Goal: Complete application form: Complete application form

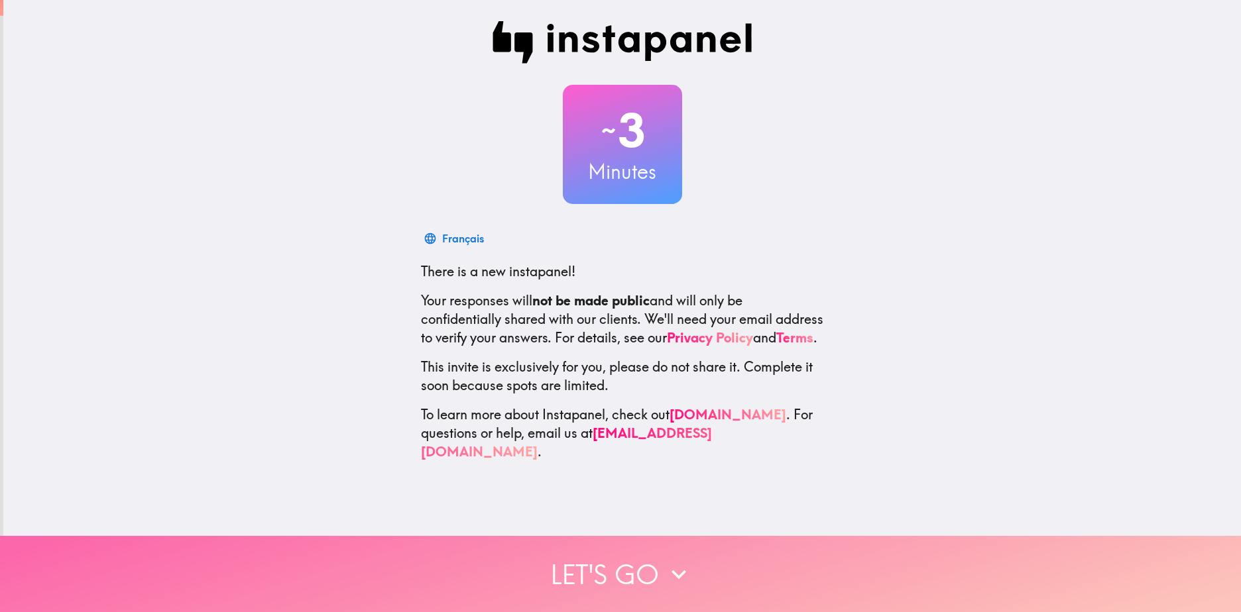
click at [777, 571] on button "Let's go" at bounding box center [620, 574] width 1241 height 76
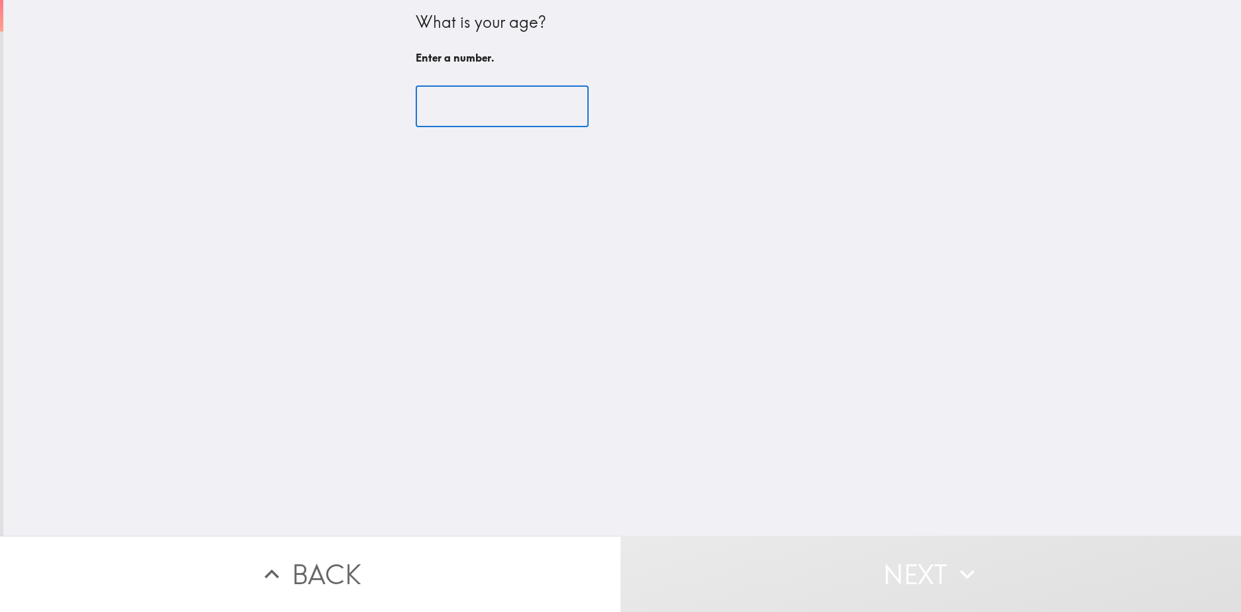
click at [462, 109] on input "number" at bounding box center [502, 106] width 173 height 41
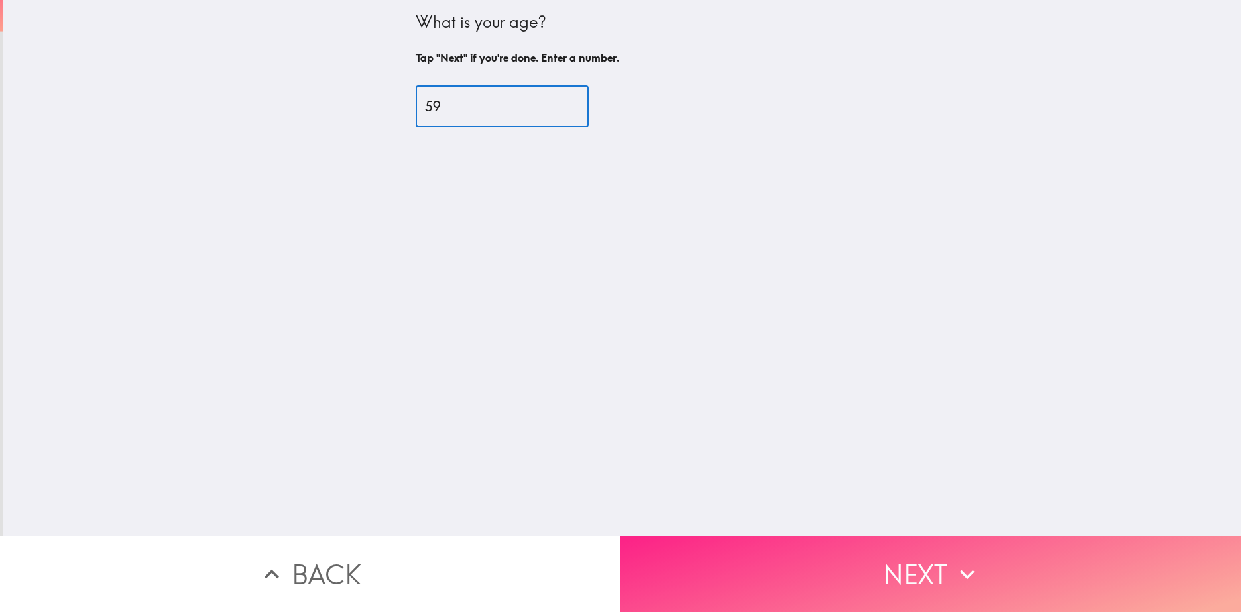
type input "59"
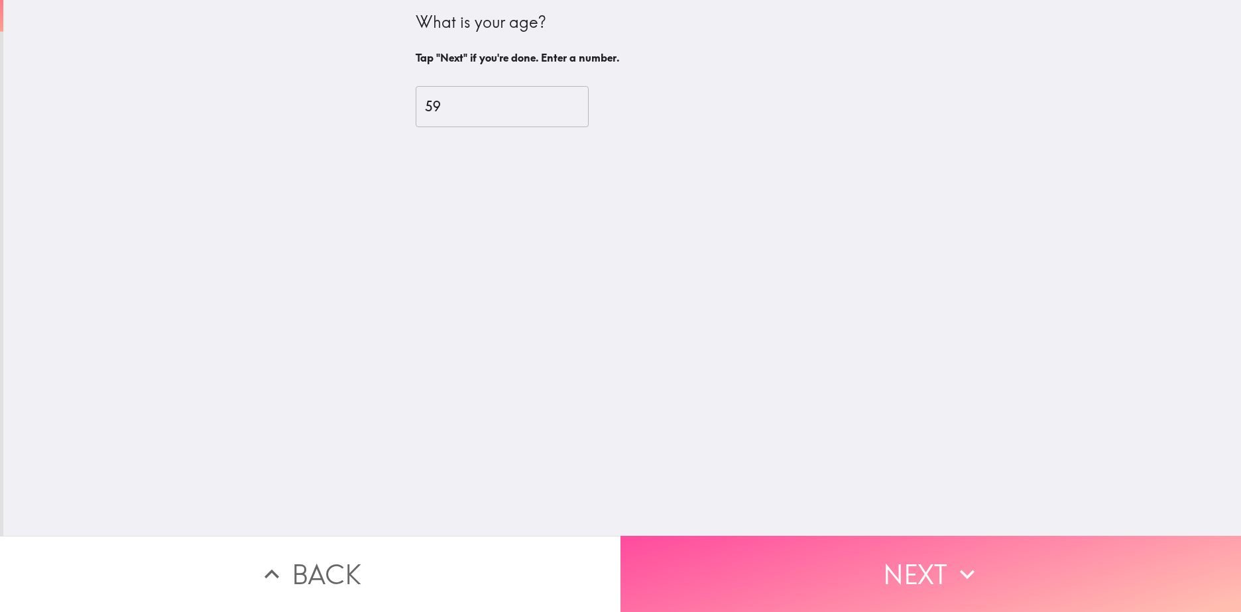
drag, startPoint x: 1004, startPoint y: 596, endPoint x: 1017, endPoint y: 575, distance: 25.2
click at [1001, 596] on button "Next" at bounding box center [930, 574] width 620 height 76
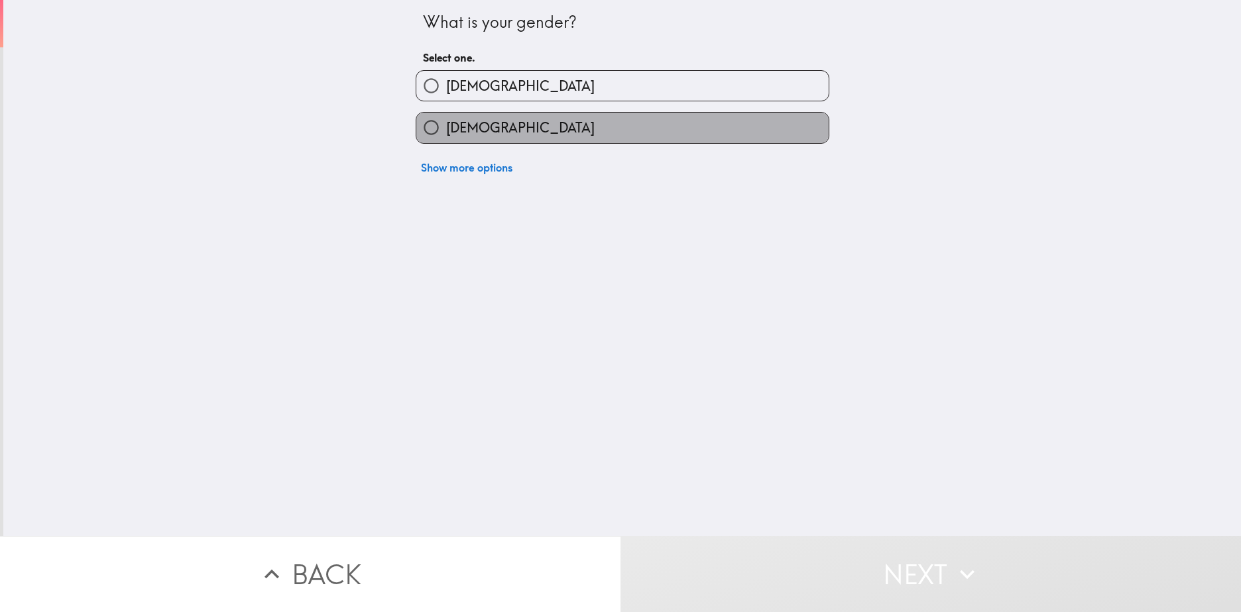
click at [586, 119] on label "[DEMOGRAPHIC_DATA]" at bounding box center [622, 128] width 412 height 30
click at [446, 119] on input "[DEMOGRAPHIC_DATA]" at bounding box center [431, 128] width 30 height 30
radio input "true"
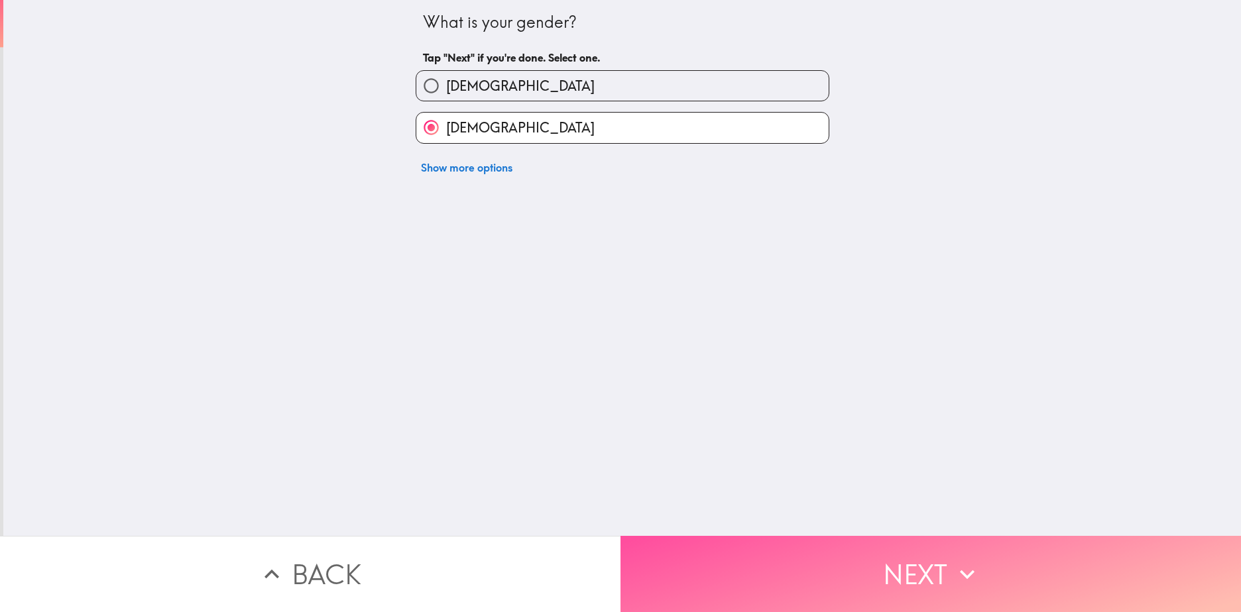
drag, startPoint x: 1107, startPoint y: 583, endPoint x: 678, endPoint y: 504, distance: 436.6
click at [1100, 579] on button "Next" at bounding box center [930, 574] width 620 height 76
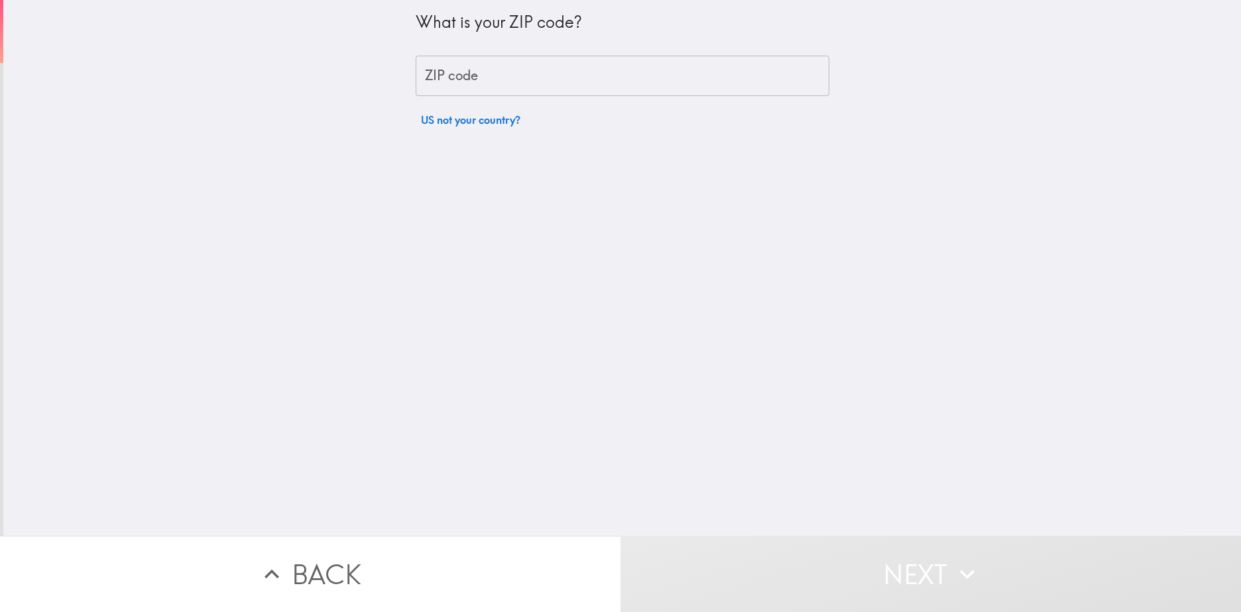
click at [465, 83] on input "ZIP code" at bounding box center [623, 76] width 414 height 41
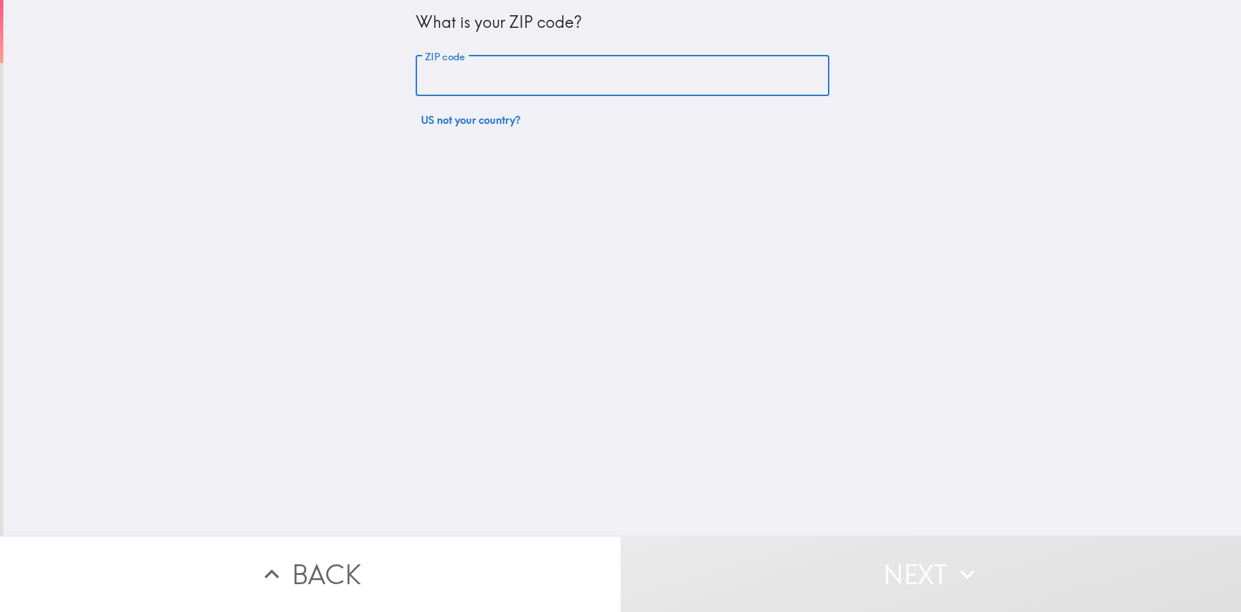
type input "14543"
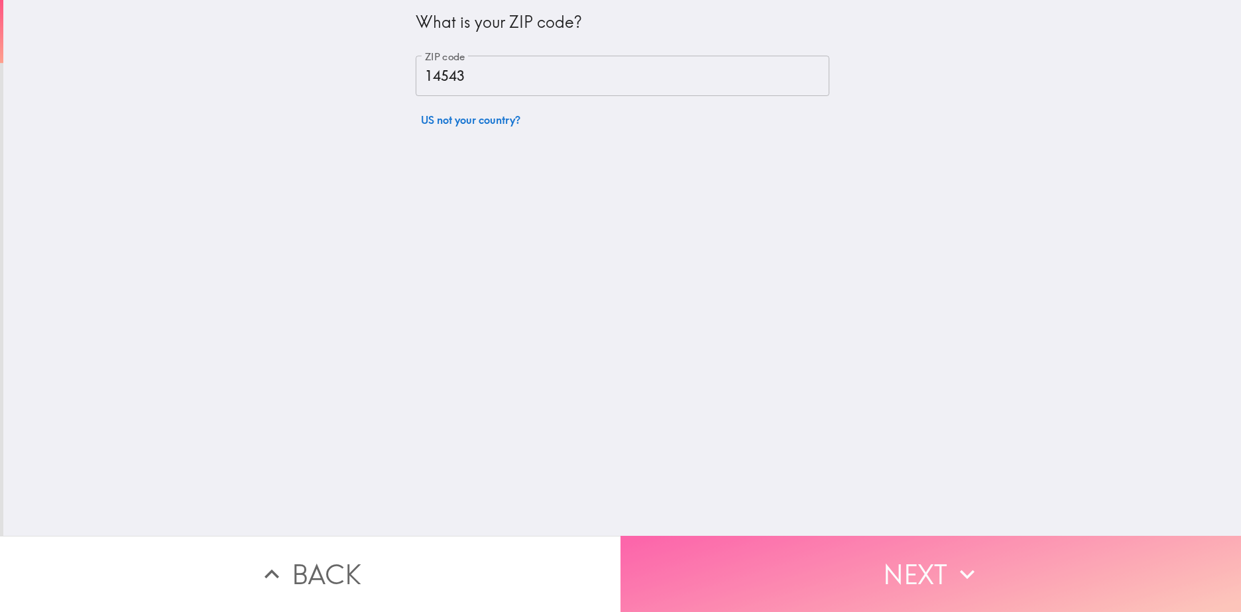
click at [916, 565] on button "Next" at bounding box center [930, 574] width 620 height 76
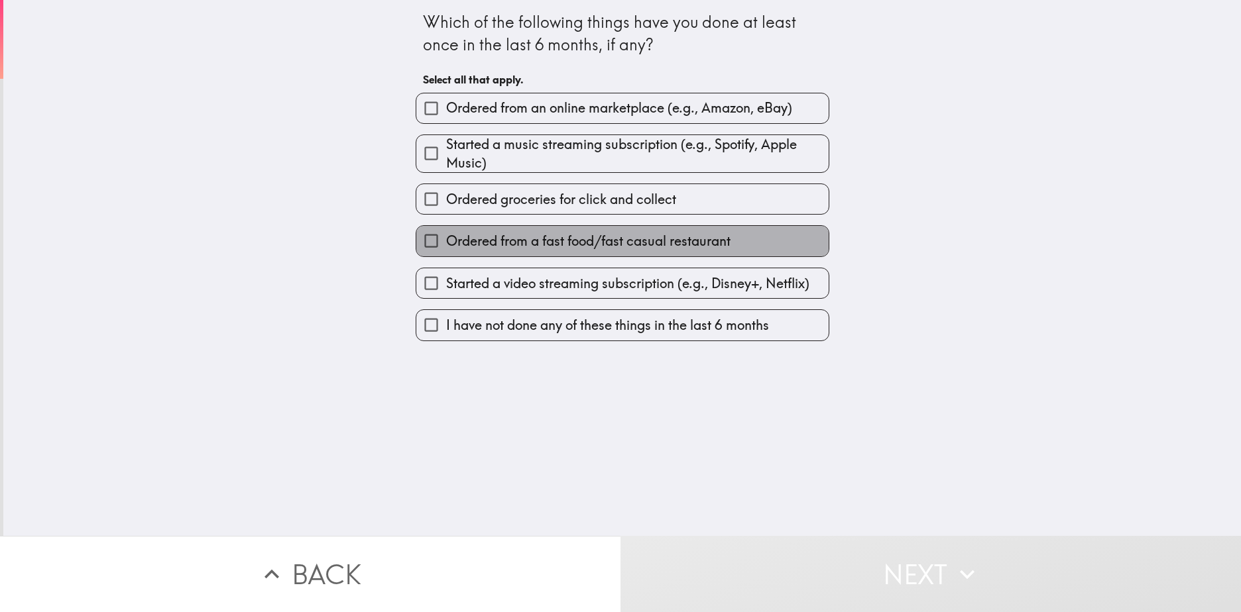
click at [583, 240] on span "Ordered from a fast food/fast casual restaurant" at bounding box center [588, 241] width 284 height 19
click at [446, 240] on input "Ordered from a fast food/fast casual restaurant" at bounding box center [431, 241] width 30 height 30
checkbox input "true"
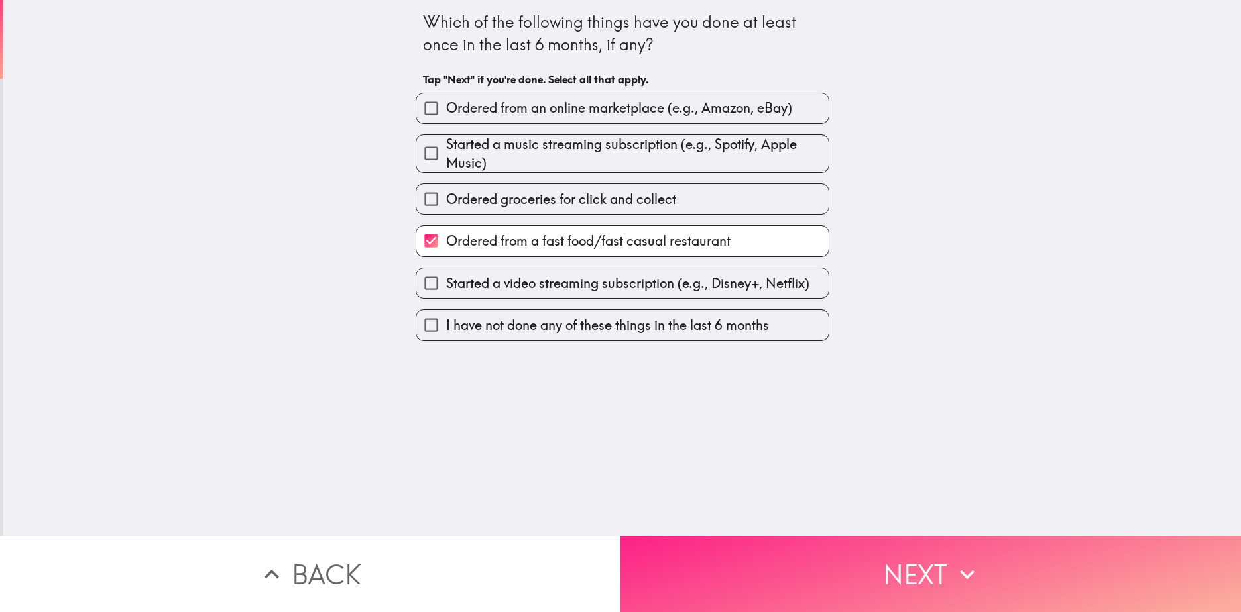
click at [913, 596] on button "Next" at bounding box center [930, 574] width 620 height 76
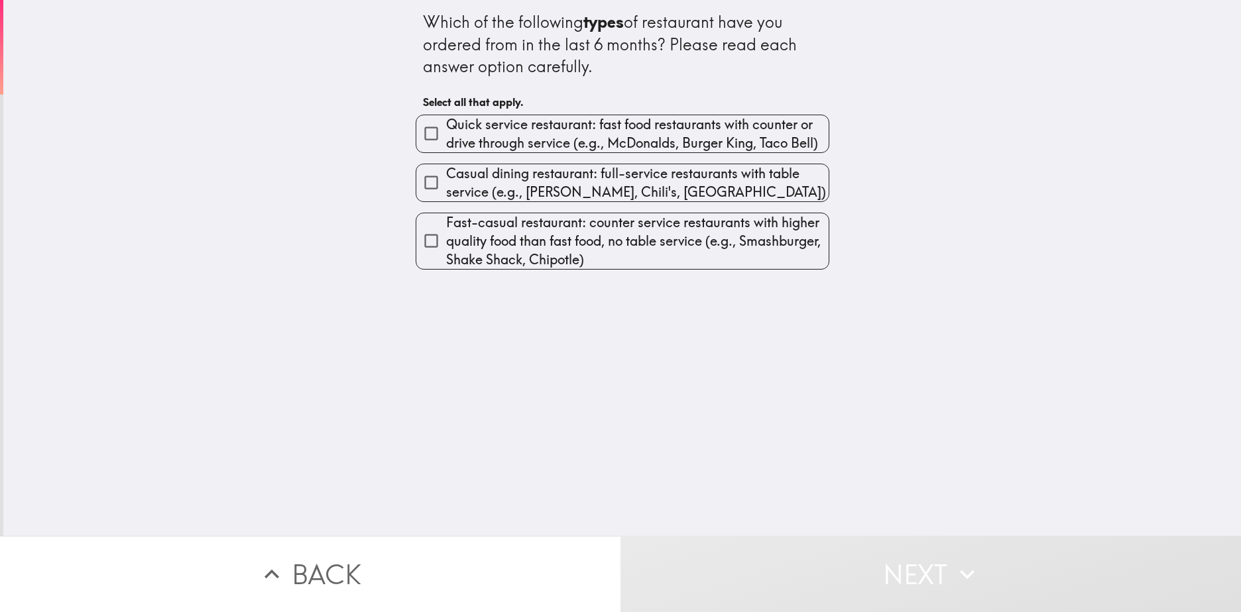
click at [503, 134] on span "Quick service restaurant: fast food restaurants with counter or drive through s…" at bounding box center [637, 133] width 382 height 37
click at [446, 134] on input "Quick service restaurant: fast food restaurants with counter or drive through s…" at bounding box center [431, 134] width 30 height 30
checkbox input "true"
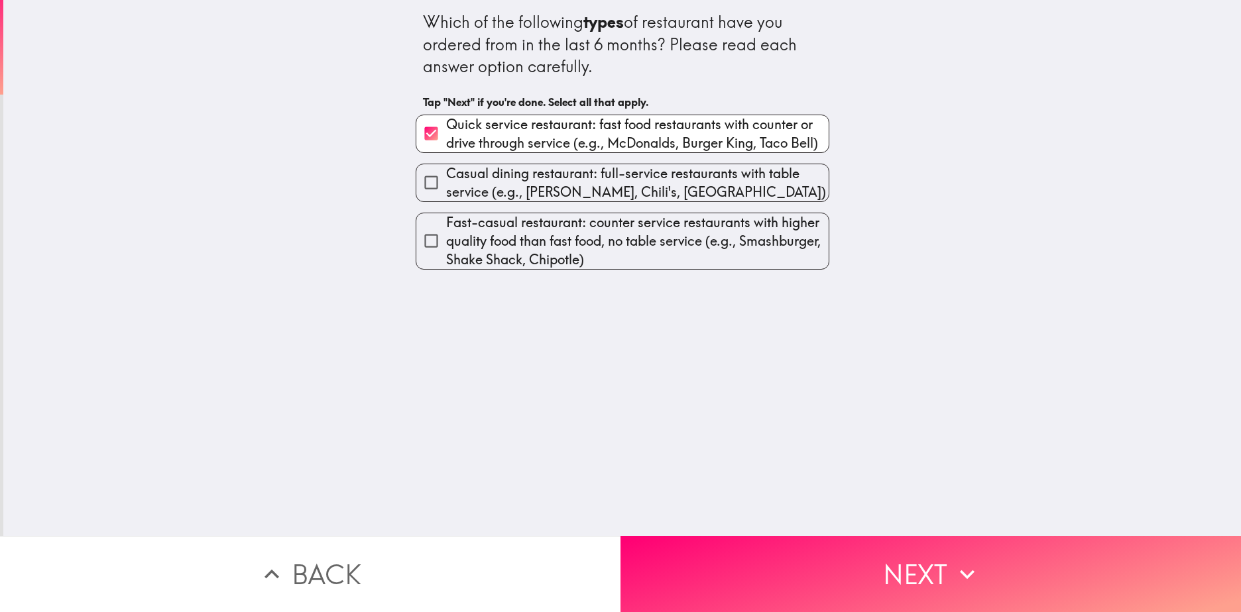
drag, startPoint x: 903, startPoint y: 579, endPoint x: 1132, endPoint y: 531, distance: 234.2
click at [903, 577] on button "Next" at bounding box center [930, 574] width 620 height 76
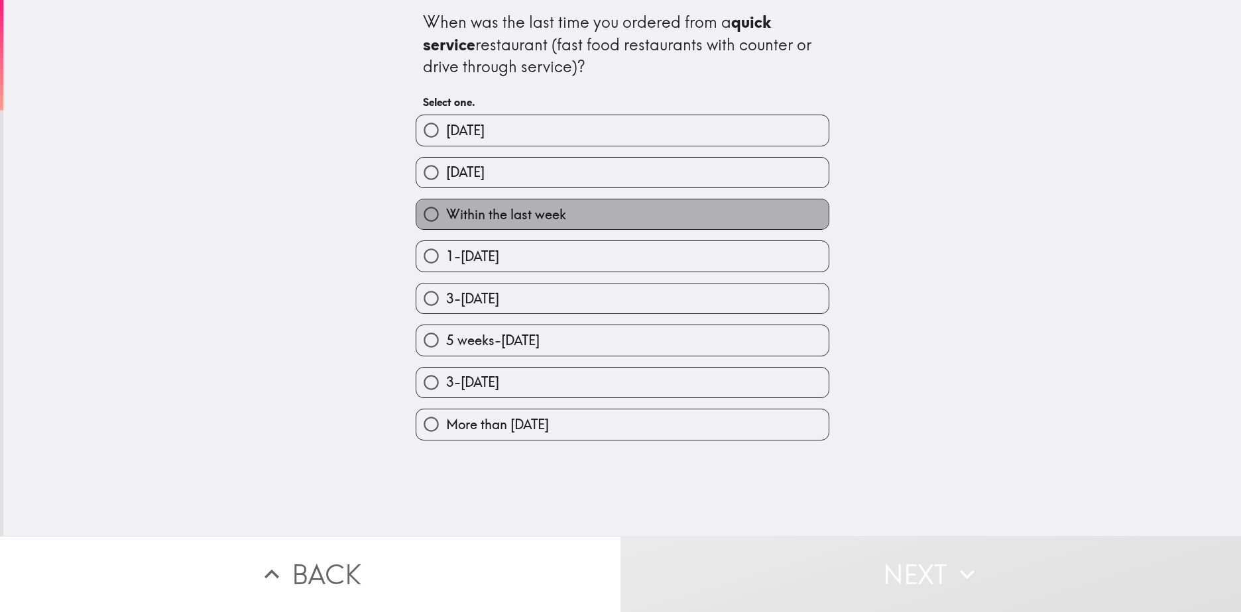
click at [548, 216] on span "Within the last week" at bounding box center [506, 214] width 120 height 19
click at [446, 216] on input "Within the last week" at bounding box center [431, 214] width 30 height 30
radio input "true"
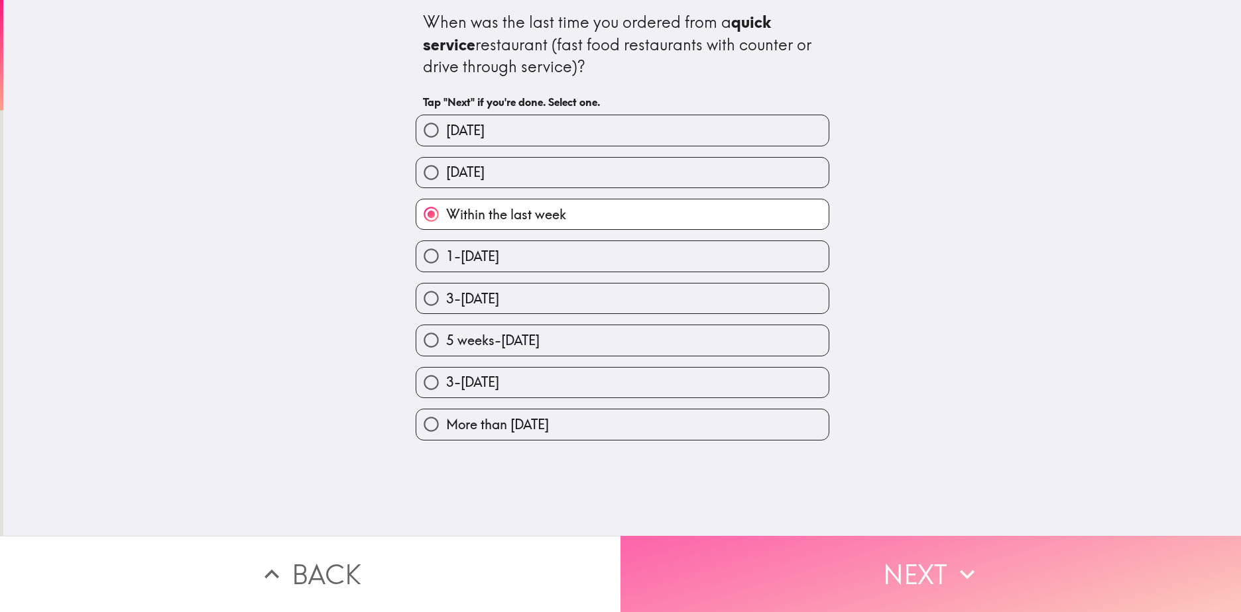
drag, startPoint x: 757, startPoint y: 564, endPoint x: 928, endPoint y: 537, distance: 173.7
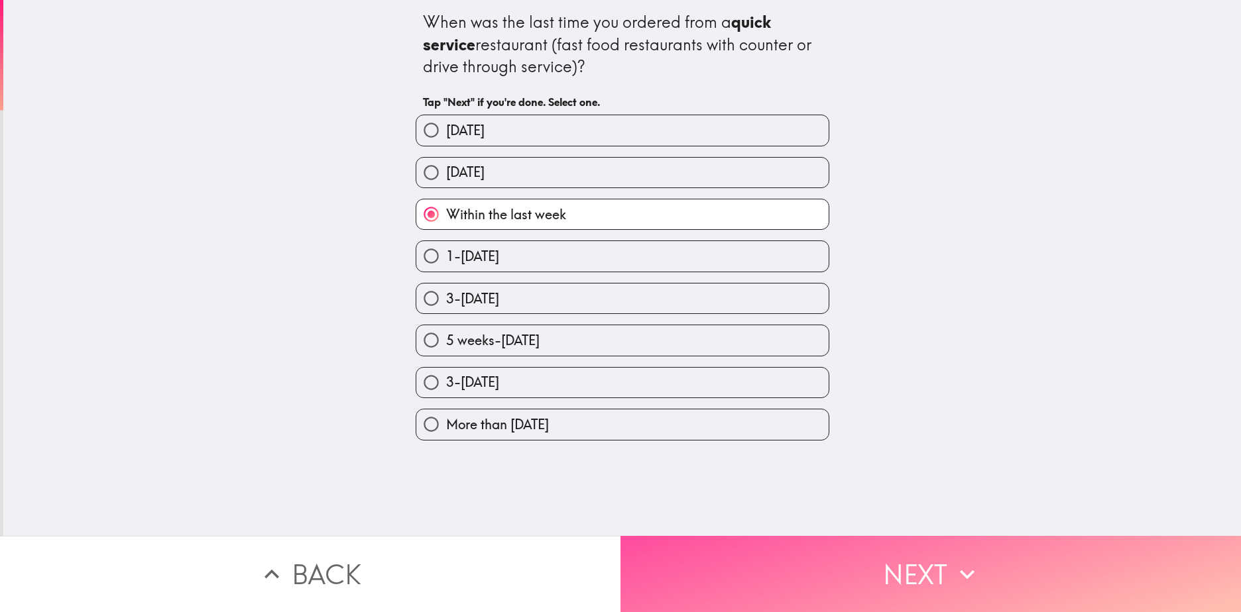
click at [756, 559] on button "Next" at bounding box center [930, 574] width 620 height 76
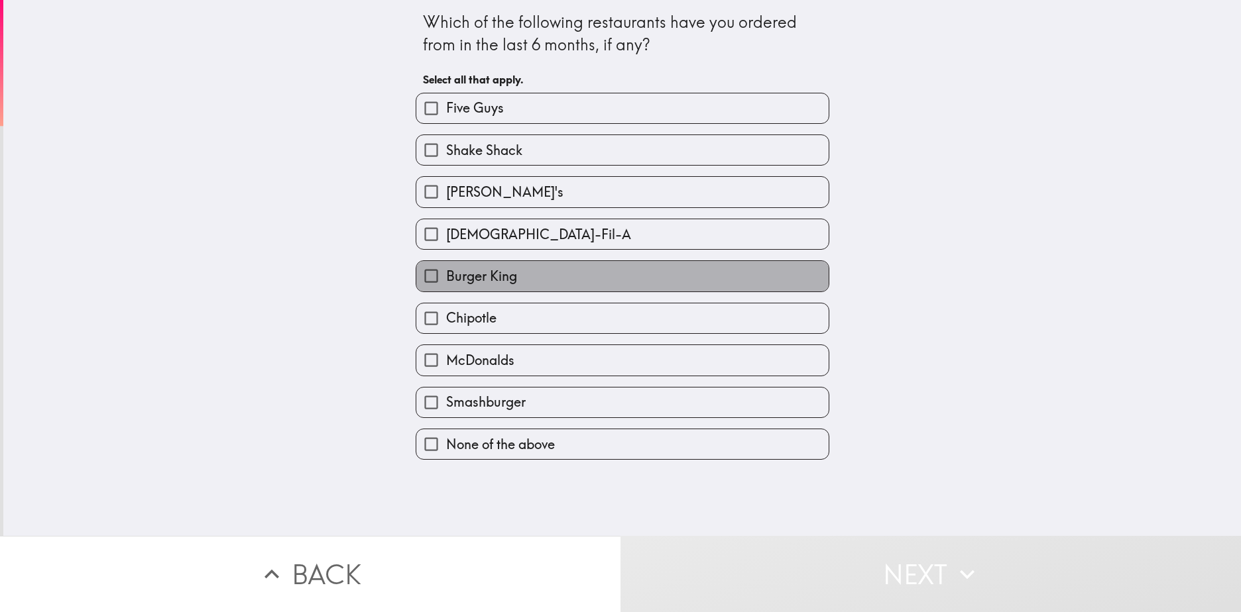
click at [518, 285] on label "Burger King" at bounding box center [622, 276] width 412 height 30
click at [446, 285] on input "Burger King" at bounding box center [431, 276] width 30 height 30
checkbox input "true"
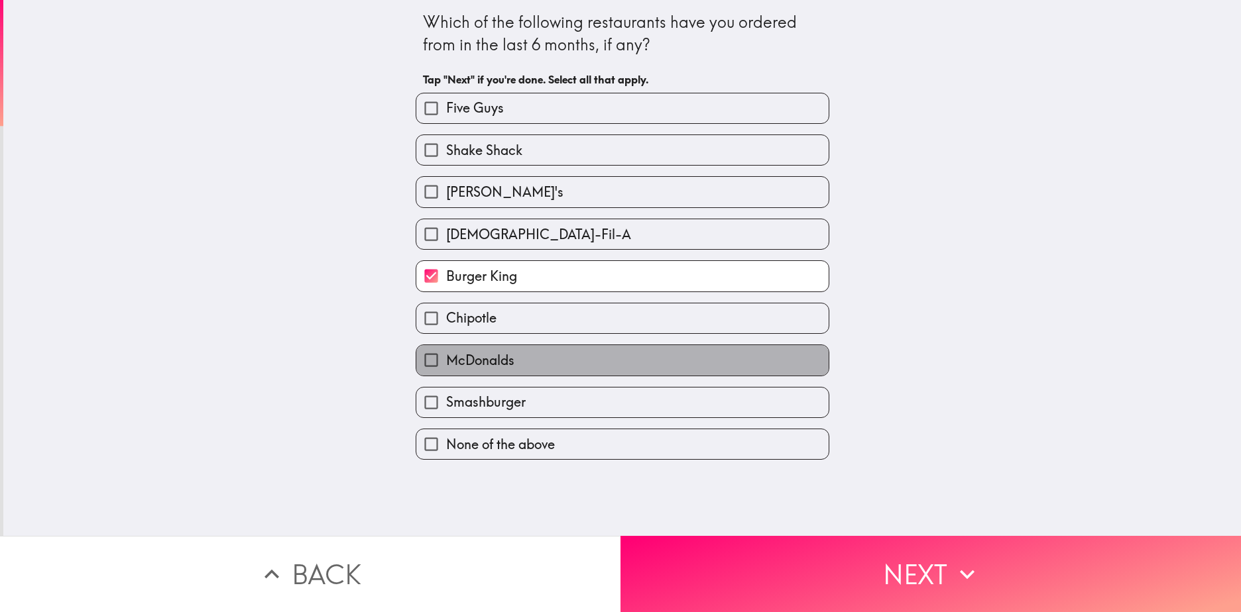
click at [530, 365] on label "McDonalds" at bounding box center [622, 360] width 412 height 30
click at [446, 365] on input "McDonalds" at bounding box center [431, 360] width 30 height 30
checkbox input "true"
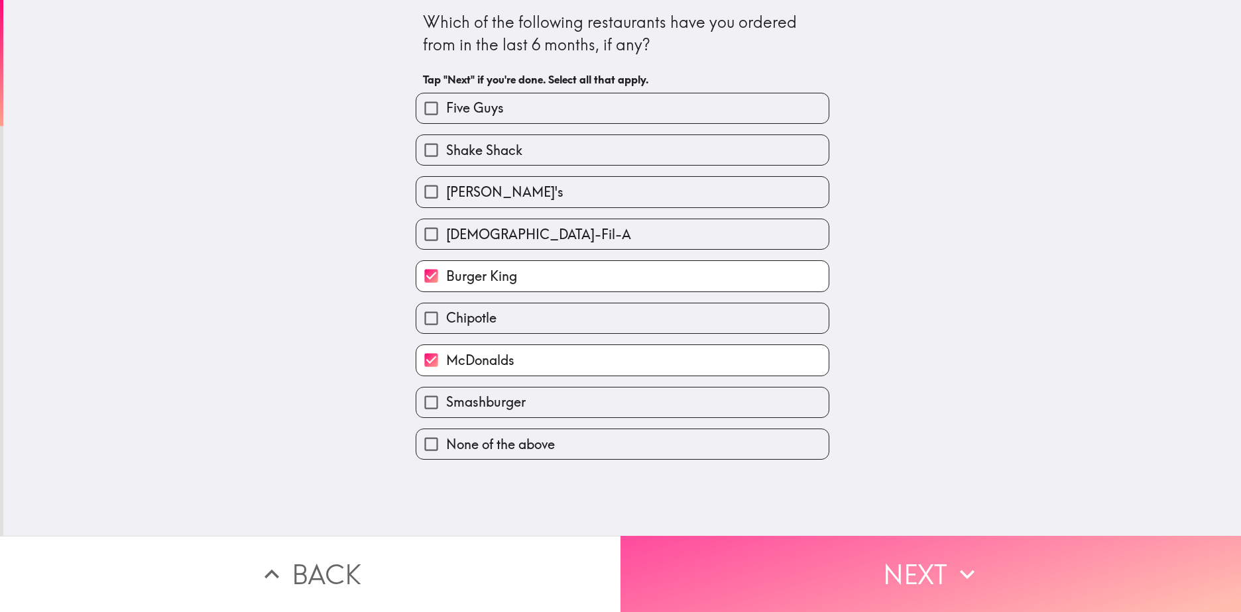
drag, startPoint x: 814, startPoint y: 545, endPoint x: 925, endPoint y: 548, distance: 110.7
click at [820, 548] on button "Next" at bounding box center [930, 574] width 620 height 76
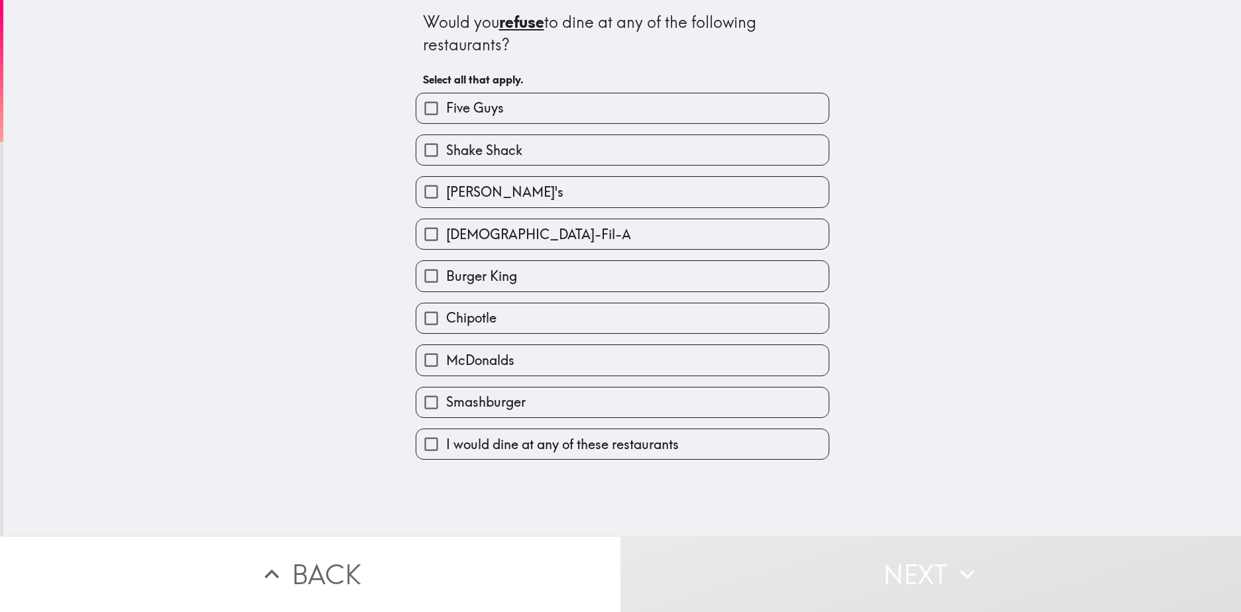
click at [429, 323] on input "Chipotle" at bounding box center [431, 319] width 30 height 30
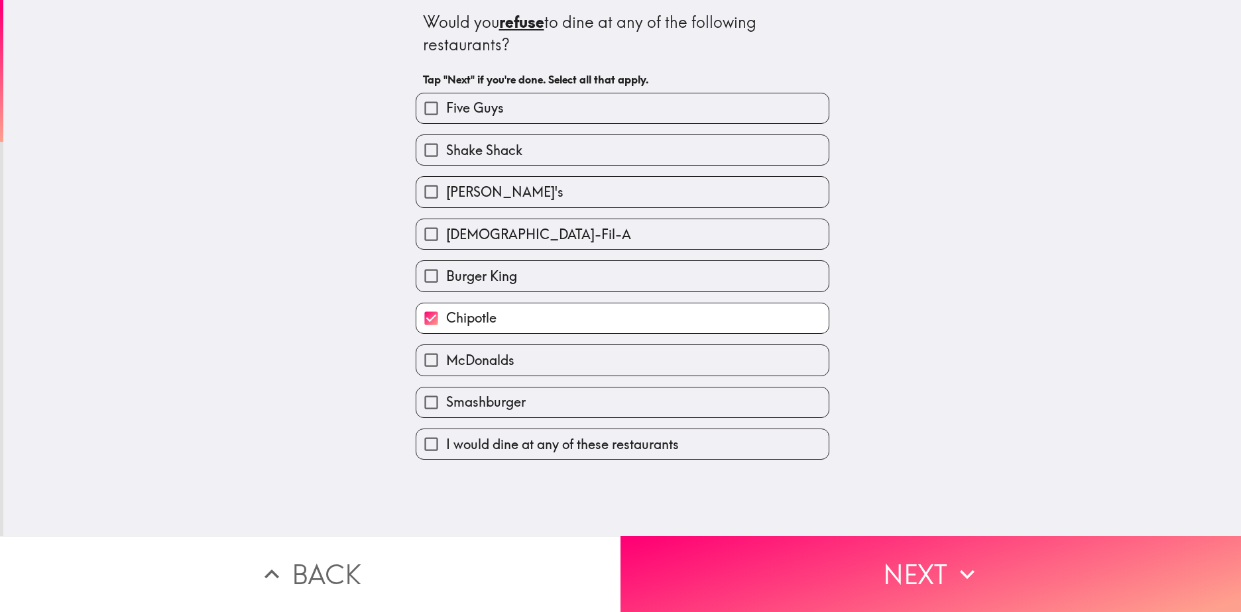
click at [480, 327] on span "Chipotle" at bounding box center [471, 318] width 50 height 19
click at [446, 327] on input "Chipotle" at bounding box center [431, 319] width 30 height 30
checkbox input "false"
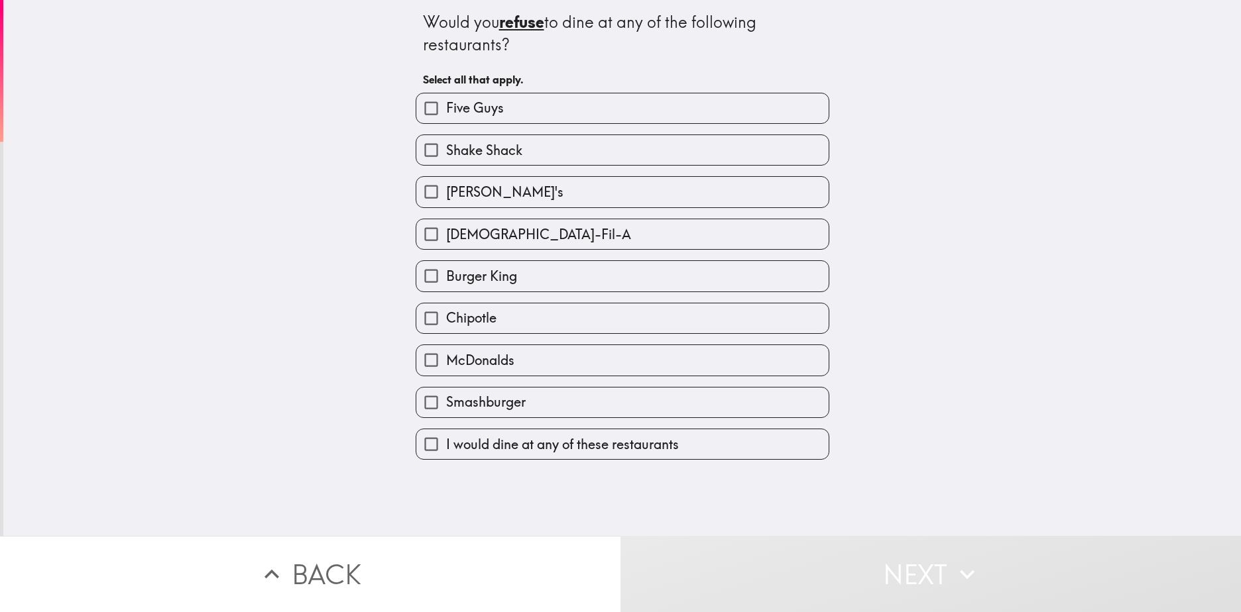
click at [464, 234] on span "[DEMOGRAPHIC_DATA]-Fil-A" at bounding box center [538, 234] width 185 height 19
click at [446, 234] on input "[DEMOGRAPHIC_DATA]-Fil-A" at bounding box center [431, 234] width 30 height 30
checkbox input "true"
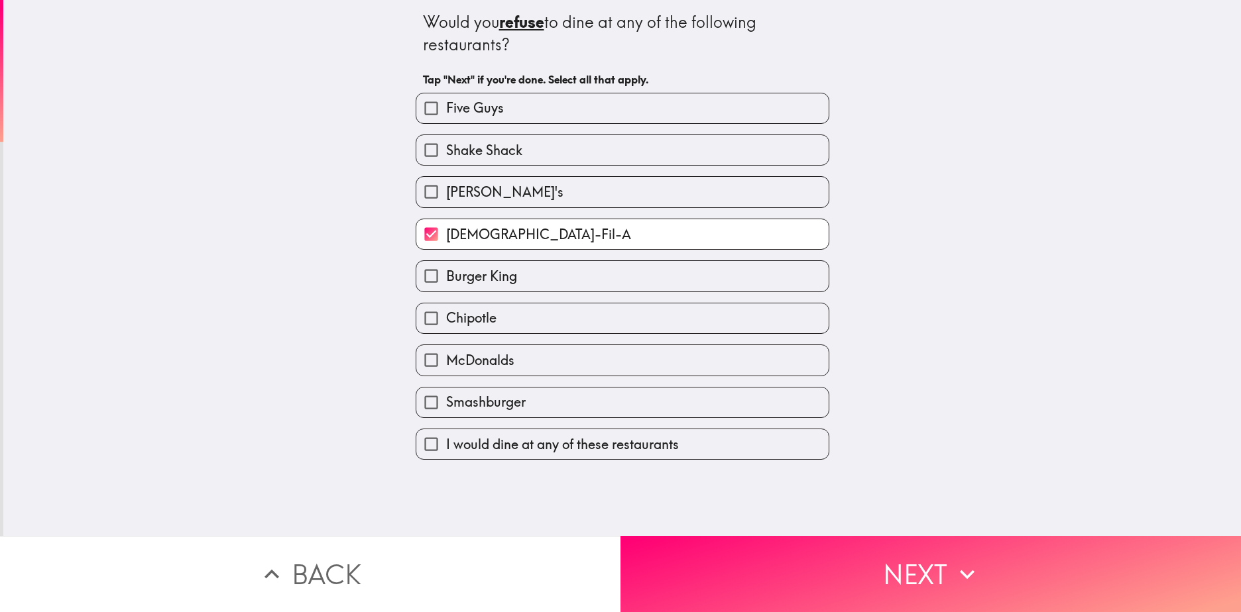
drag, startPoint x: 798, startPoint y: 562, endPoint x: 850, endPoint y: 564, distance: 52.4
click at [797, 565] on button "Next" at bounding box center [930, 574] width 620 height 76
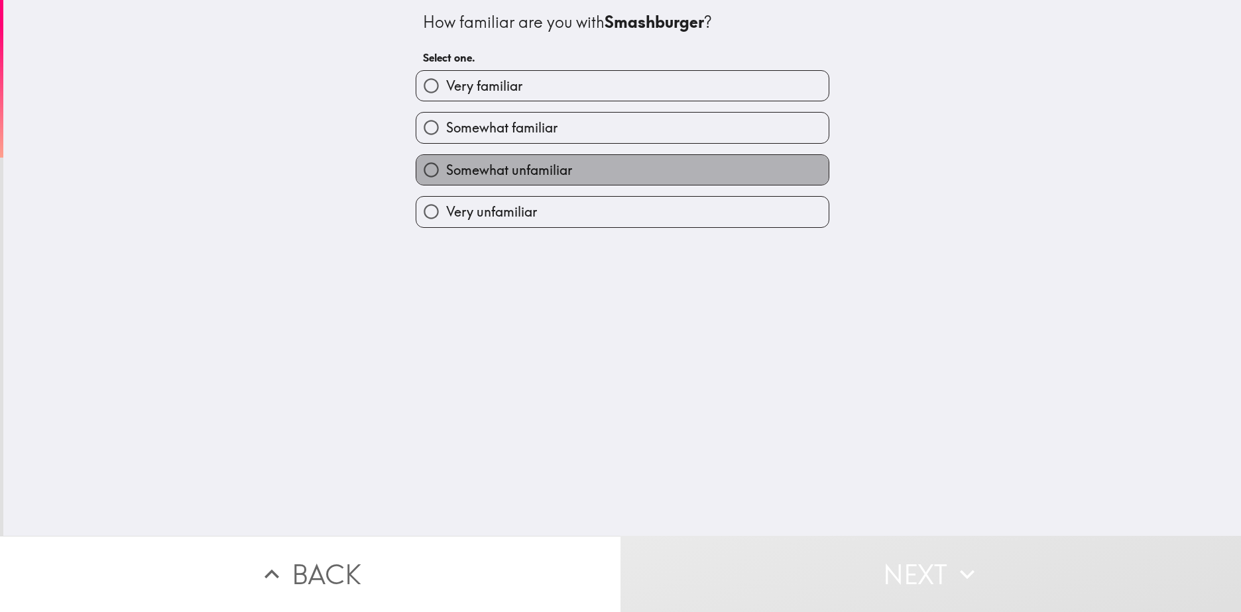
click at [482, 168] on span "Somewhat unfamiliar" at bounding box center [509, 170] width 126 height 19
click at [446, 168] on input "Somewhat unfamiliar" at bounding box center [431, 170] width 30 height 30
radio input "true"
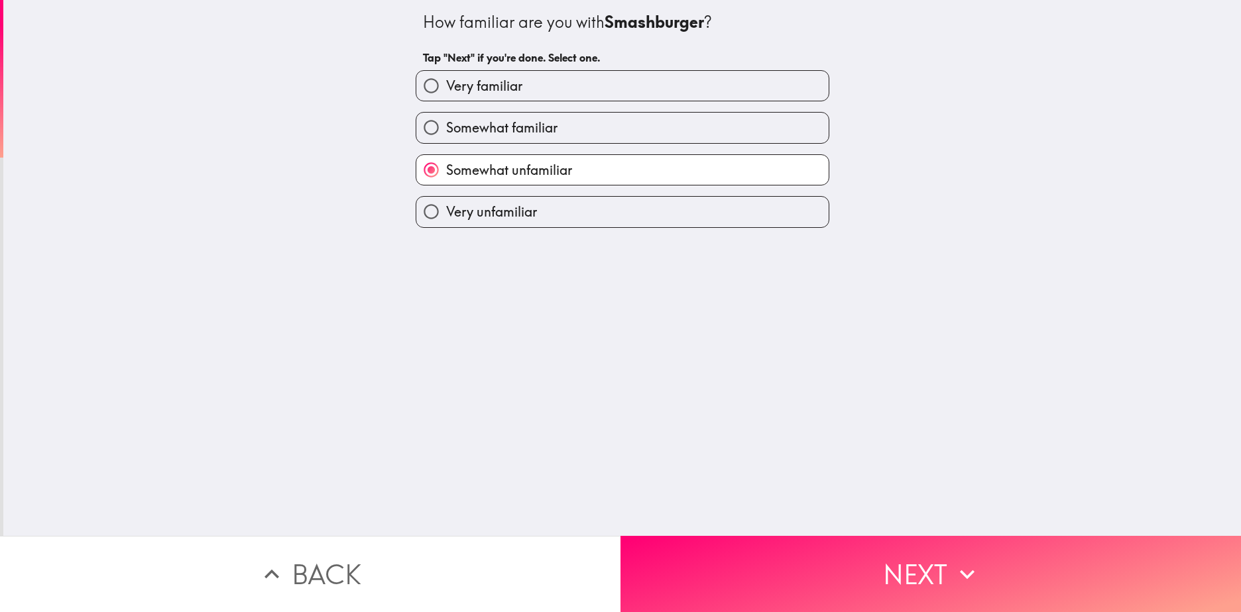
click at [778, 558] on button "Next" at bounding box center [930, 574] width 620 height 76
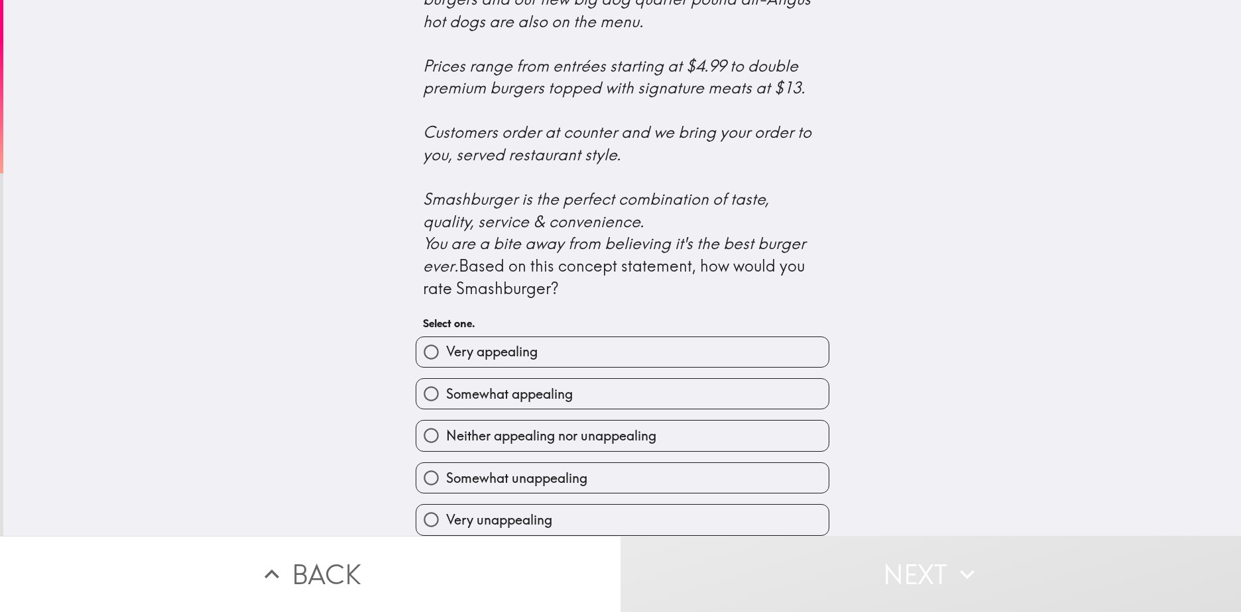
scroll to position [456, 0]
drag, startPoint x: 506, startPoint y: 427, endPoint x: 520, endPoint y: 429, distance: 14.6
click at [504, 430] on span "Neither appealing nor unappealing" at bounding box center [551, 436] width 210 height 19
click at [446, 430] on input "Neither appealing nor unappealing" at bounding box center [431, 436] width 30 height 30
radio input "true"
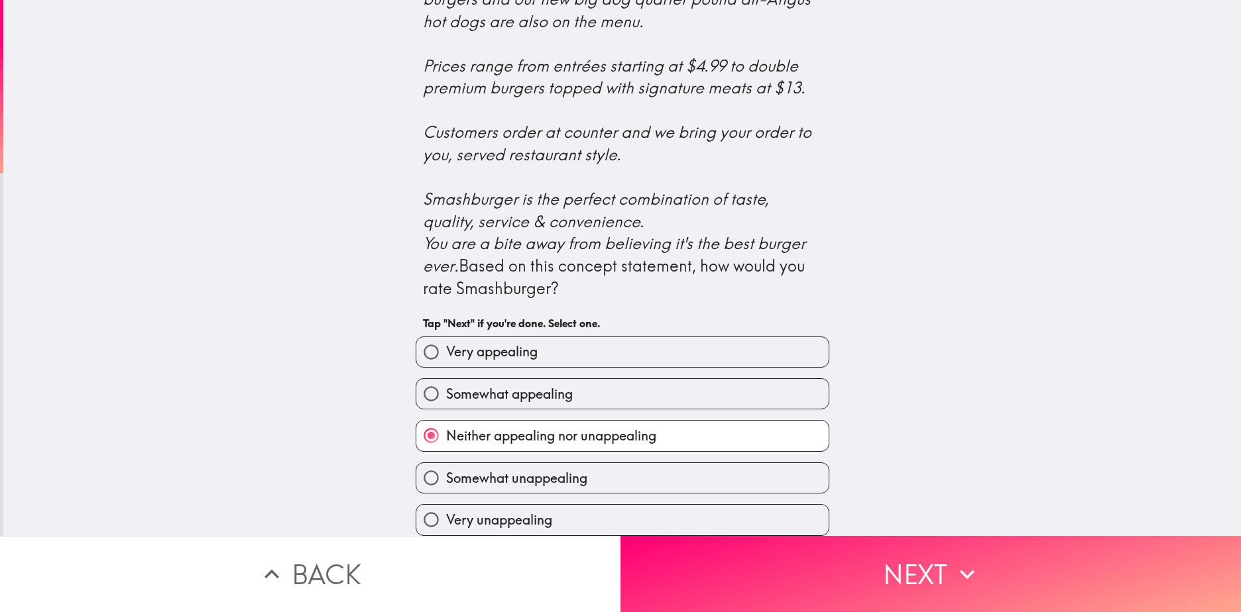
drag, startPoint x: 799, startPoint y: 553, endPoint x: 808, endPoint y: 553, distance: 9.3
click at [796, 554] on button "Next" at bounding box center [930, 574] width 620 height 76
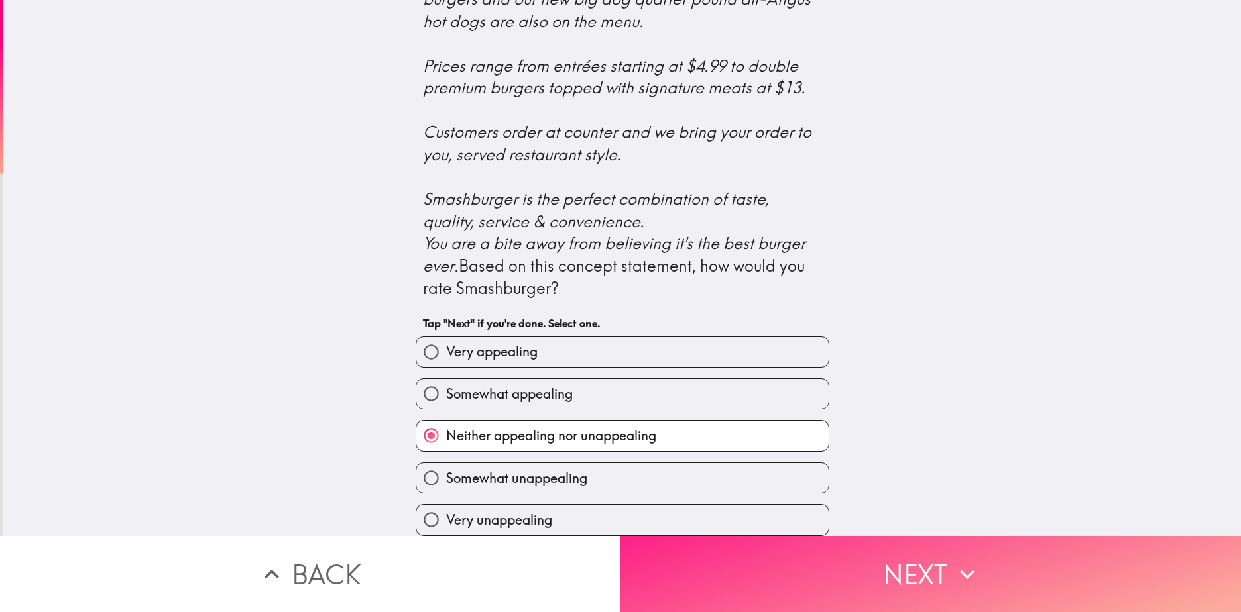
scroll to position [0, 0]
